Goal: Find specific page/section: Find specific page/section

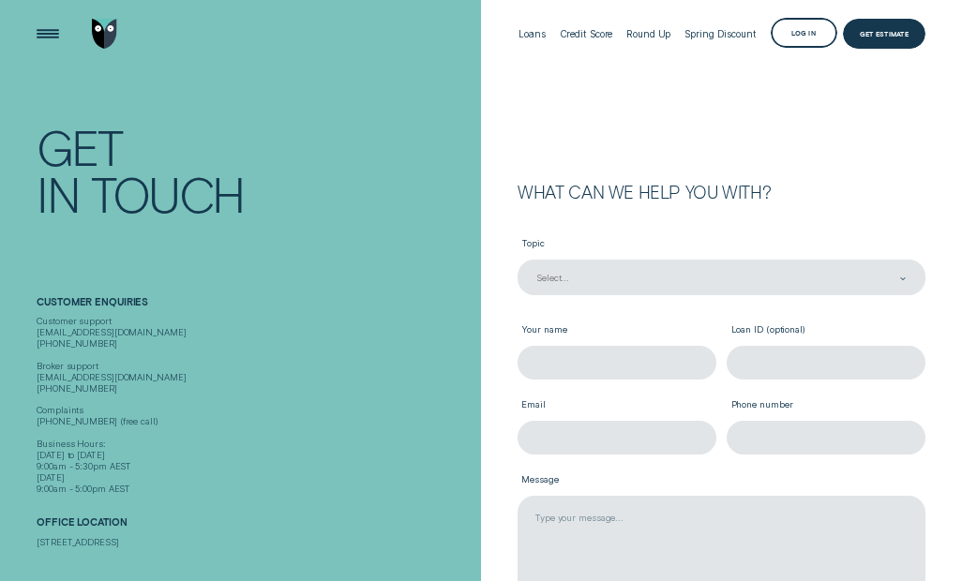
click at [830, 77] on form "What can we help you with? Topic Select... Your name Loan ID (optional) Email P…" at bounding box center [721, 366] width 481 height 733
click at [813, 40] on div "Log in" at bounding box center [803, 33] width 67 height 30
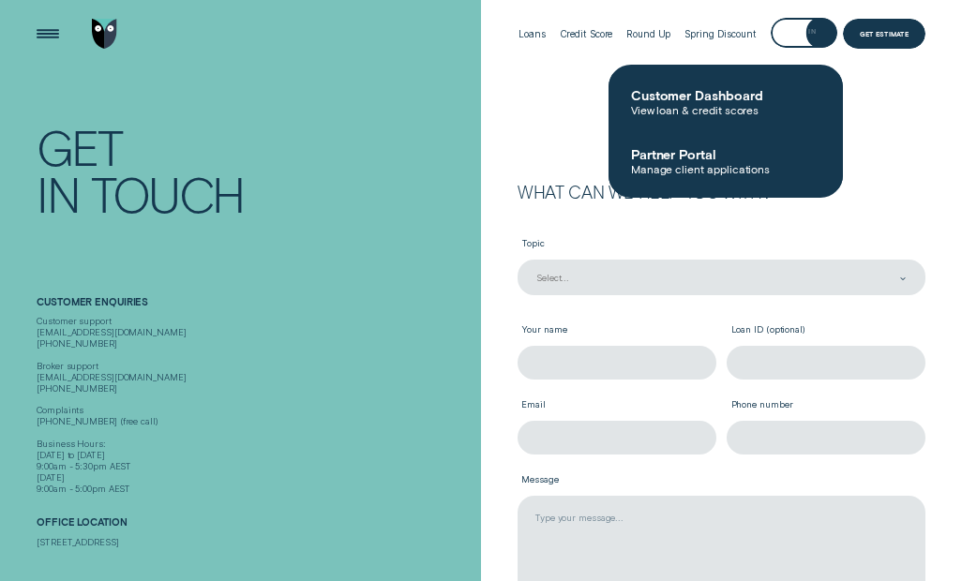
click at [759, 97] on span "Customer Dashboard" at bounding box center [725, 95] width 189 height 16
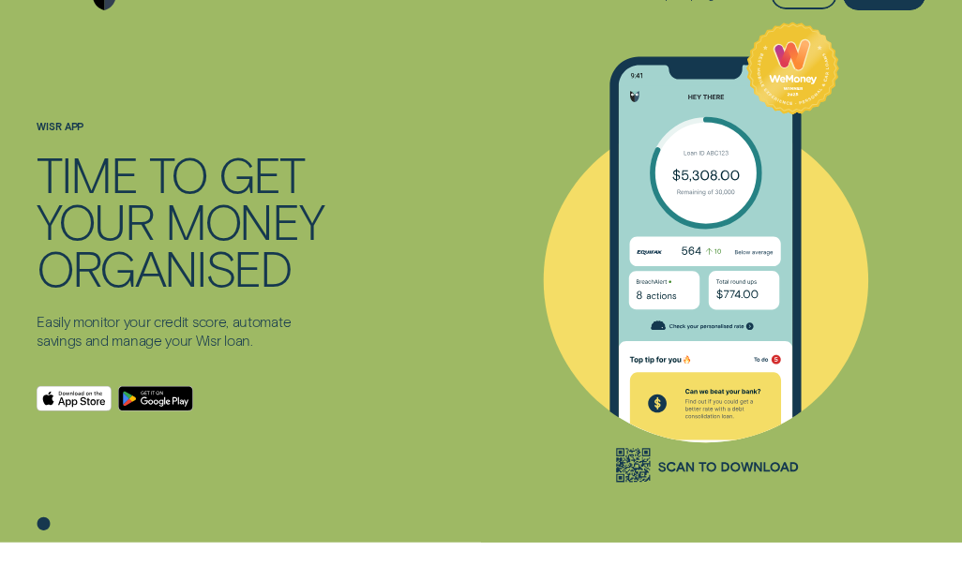
scroll to position [39, 0]
click at [78, 410] on icon "Download on the App Store" at bounding box center [74, 397] width 75 height 24
